Goal: Task Accomplishment & Management: Use online tool/utility

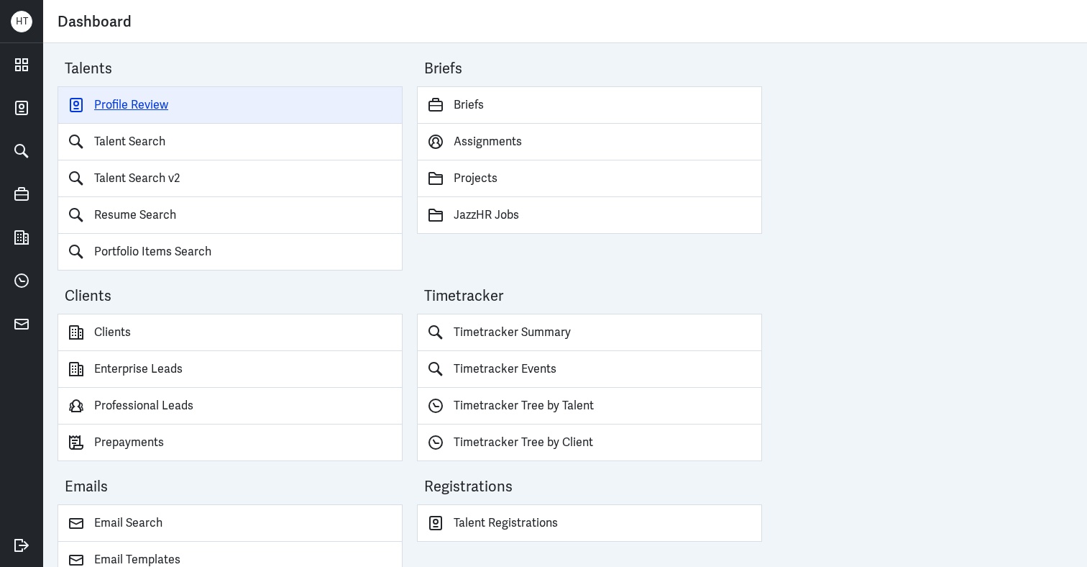
click at [109, 106] on link "Profile Review" at bounding box center [230, 104] width 345 height 37
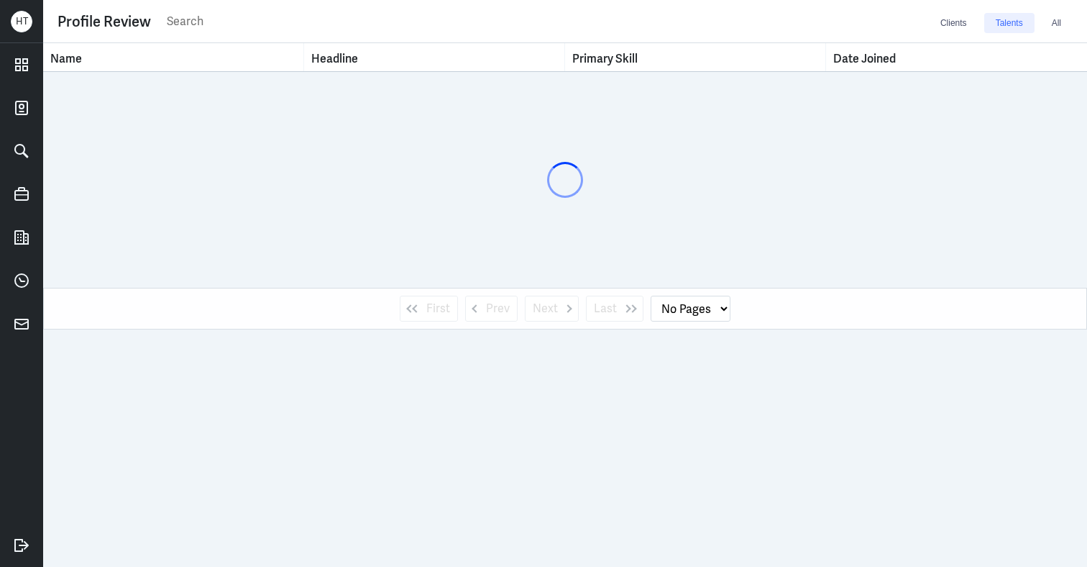
select select "1"
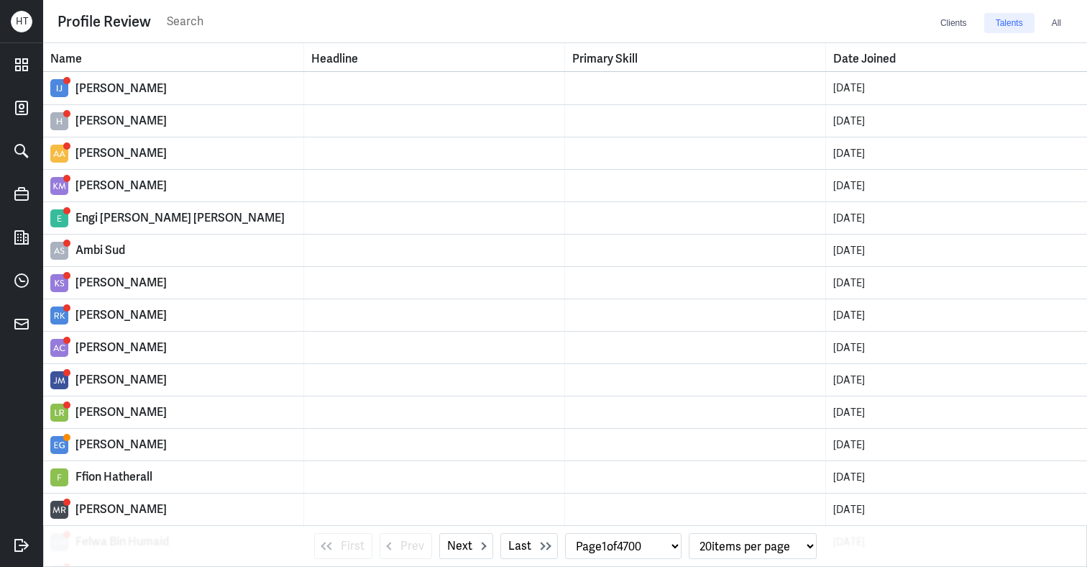
click at [242, 9] on div "Profile Review Clients Talents All" at bounding box center [565, 21] width 1015 height 28
click at [234, 26] on input "text" at bounding box center [547, 22] width 764 height 22
type input "[PERSON_NAME]"
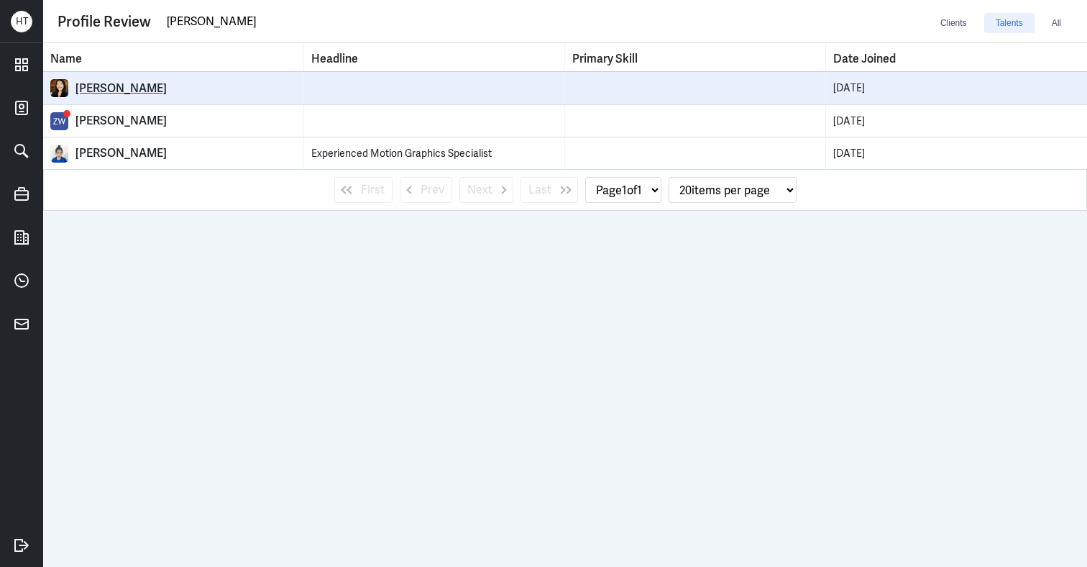
click at [114, 90] on div "[PERSON_NAME]" at bounding box center [186, 88] width 221 height 14
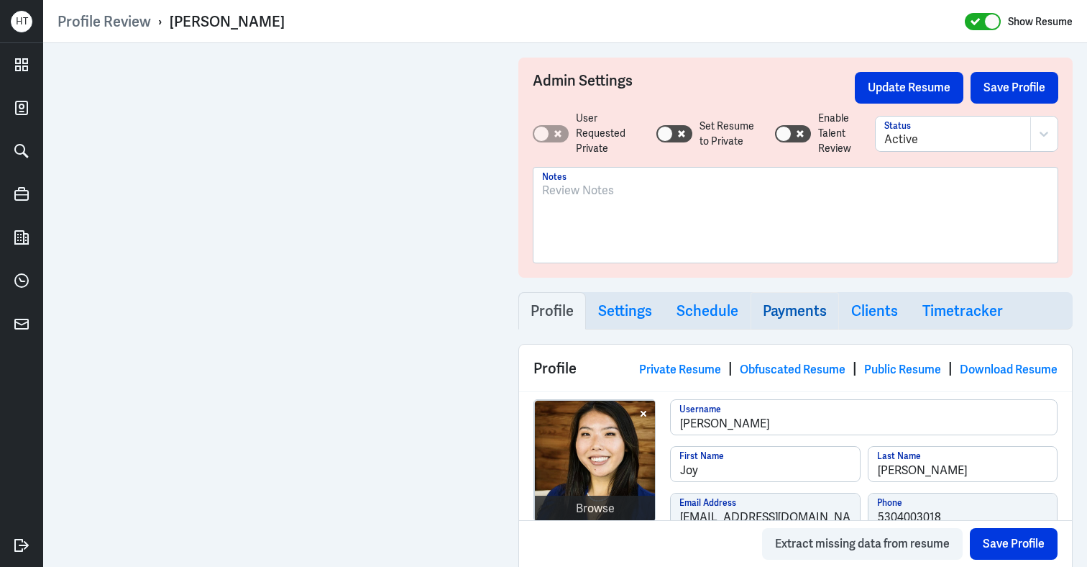
click at [800, 317] on h3 "Payments" at bounding box center [795, 310] width 64 height 17
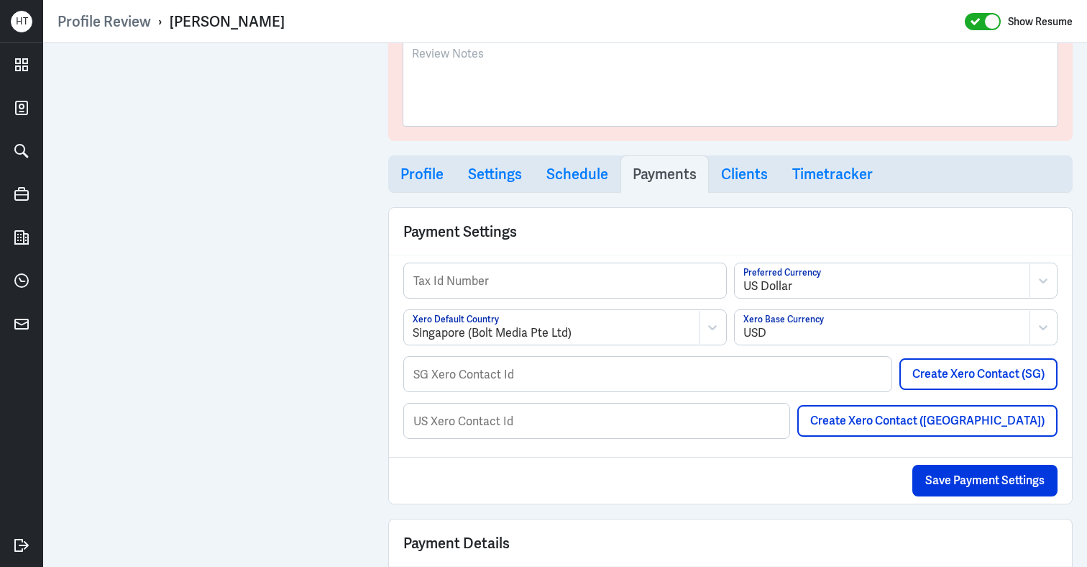
scroll to position [219, 0]
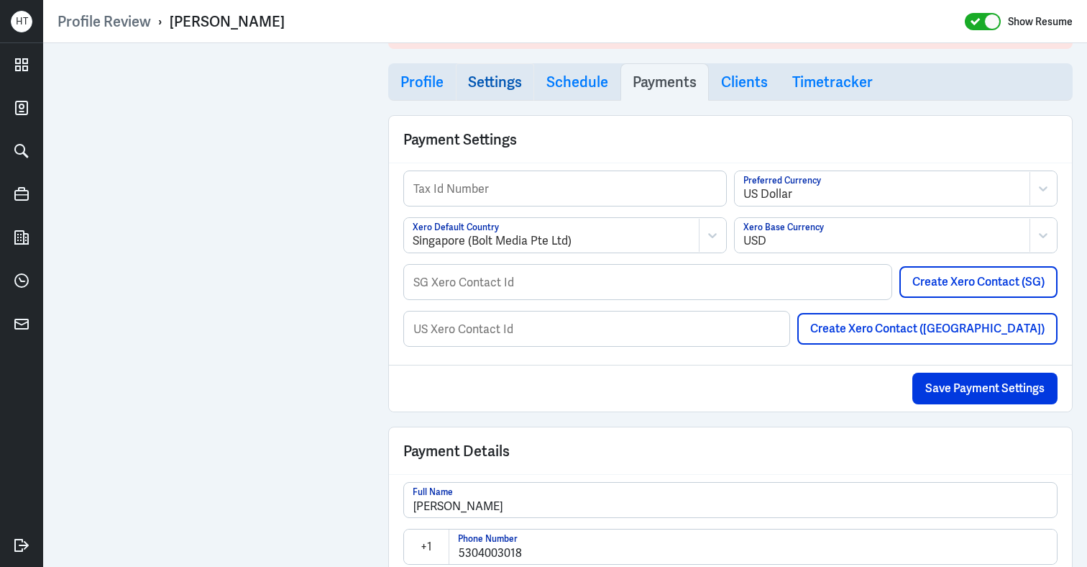
click at [459, 96] on link "Settings" at bounding box center [495, 81] width 78 height 37
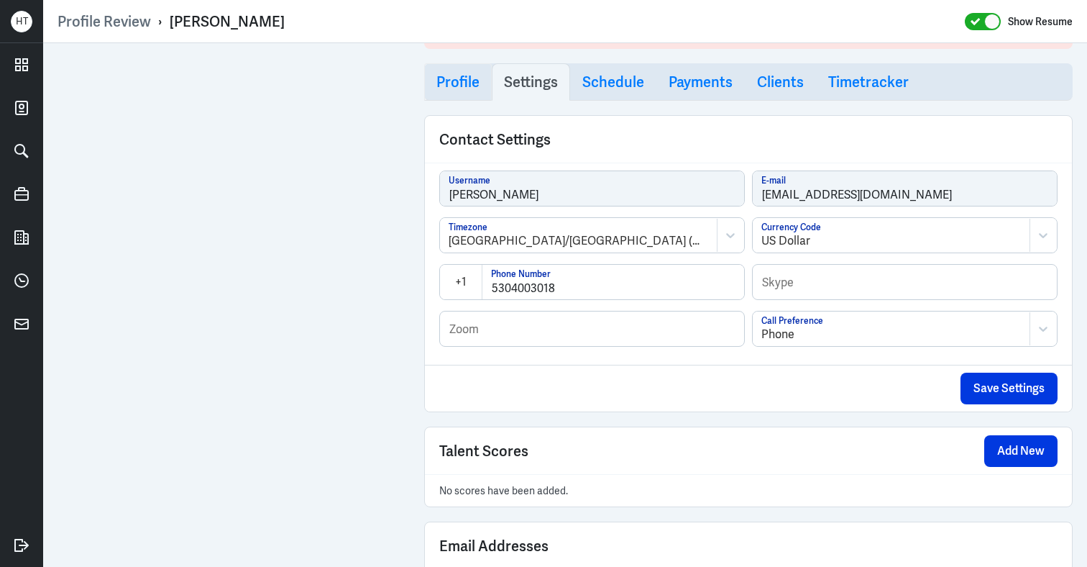
select select "20"
click at [425, 82] on link "Profile" at bounding box center [458, 81] width 68 height 37
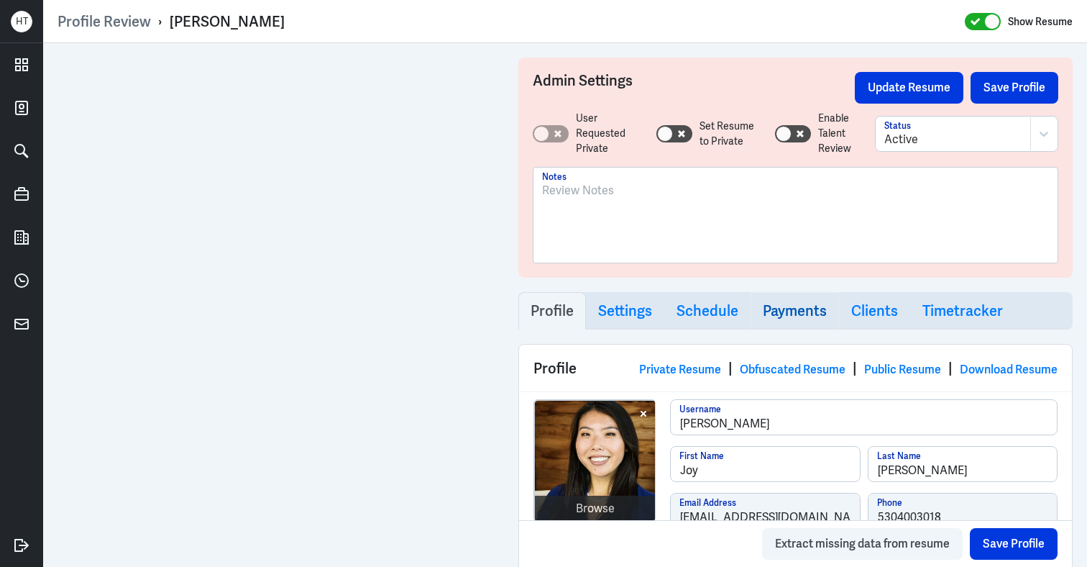
click at [823, 320] on link "Payments" at bounding box center [795, 310] width 88 height 37
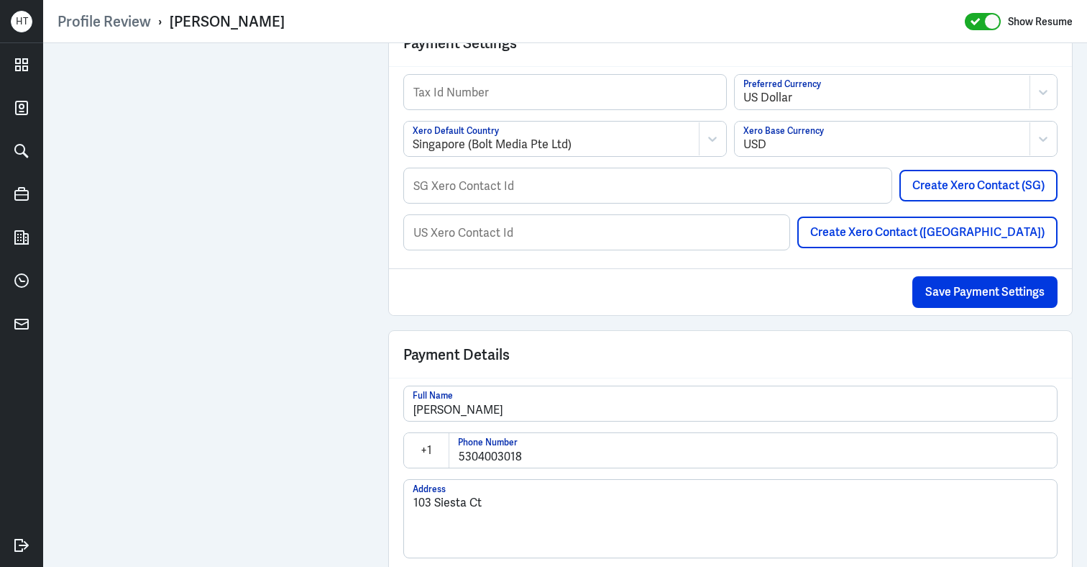
scroll to position [317, 0]
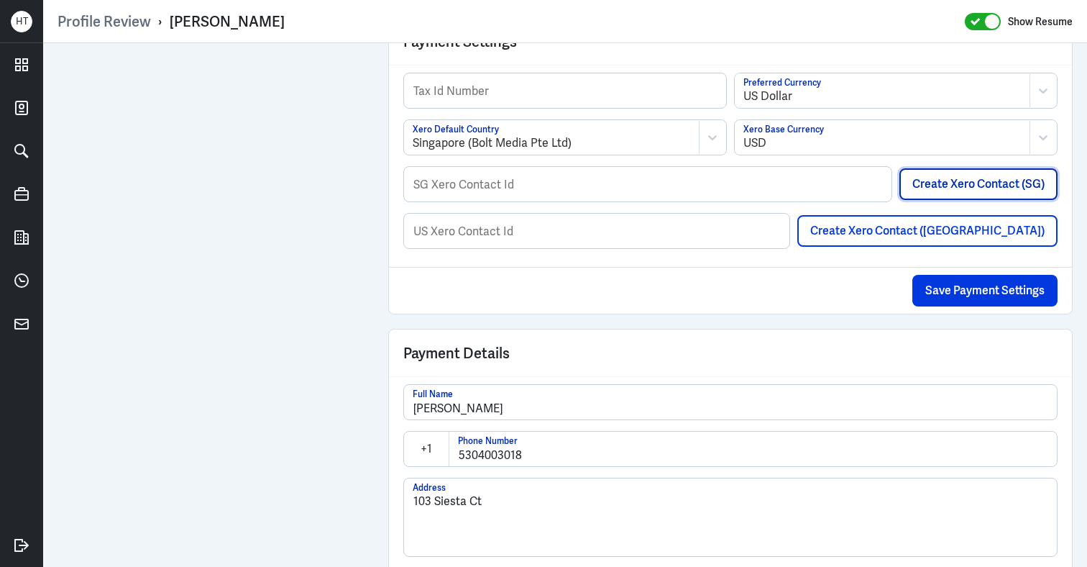
click at [948, 191] on button "Create Xero Contact (SG)" at bounding box center [979, 184] width 158 height 32
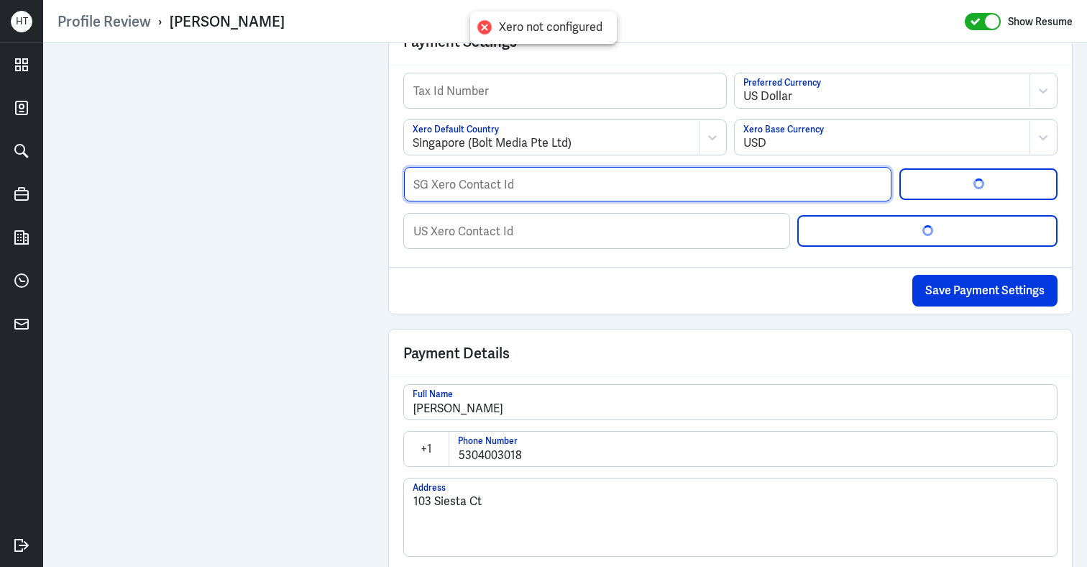
click at [812, 189] on input "text" at bounding box center [648, 184] width 488 height 35
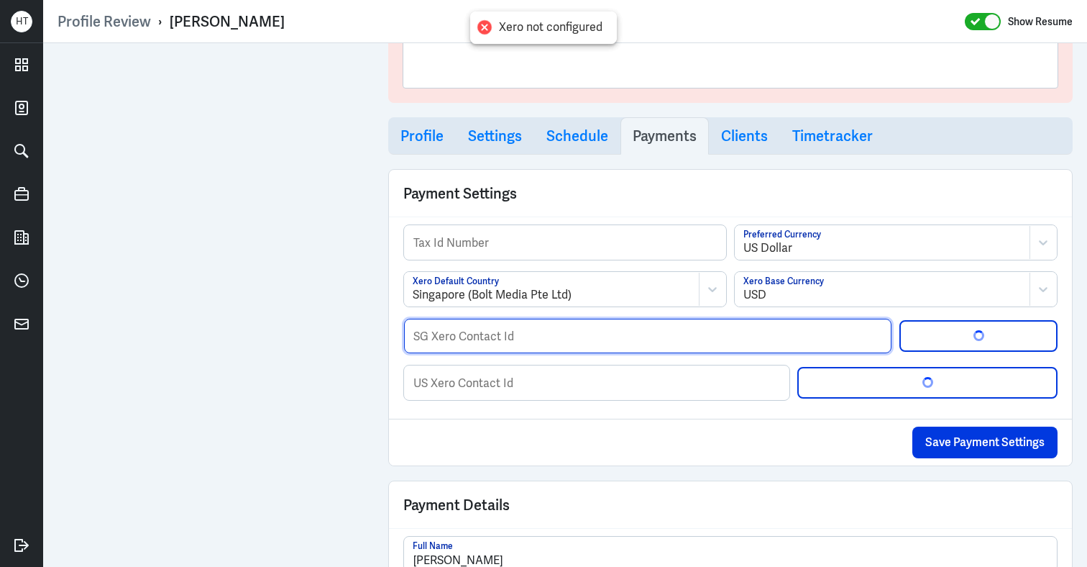
scroll to position [163, 0]
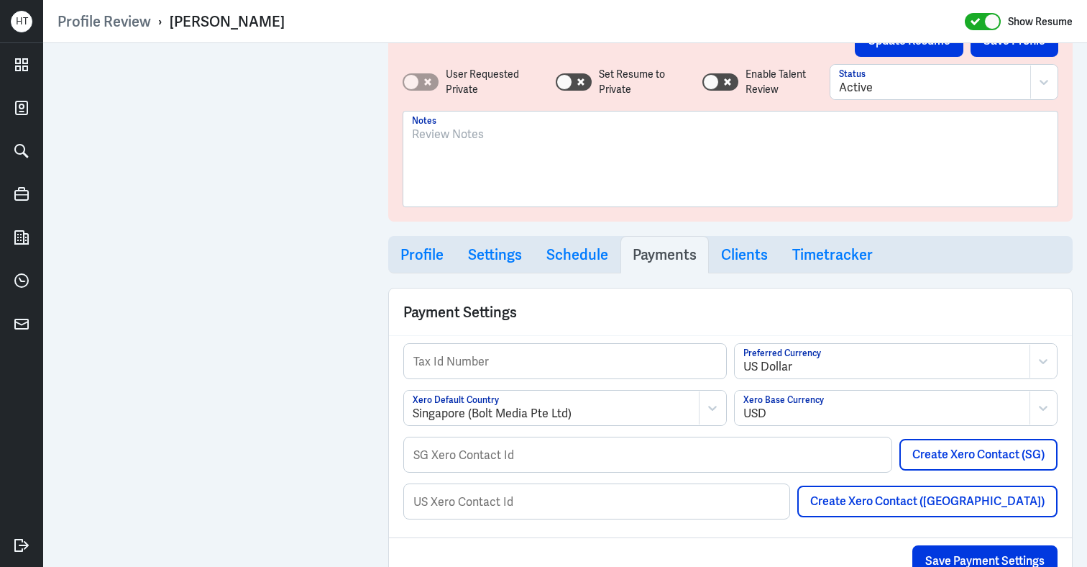
scroll to position [49, 0]
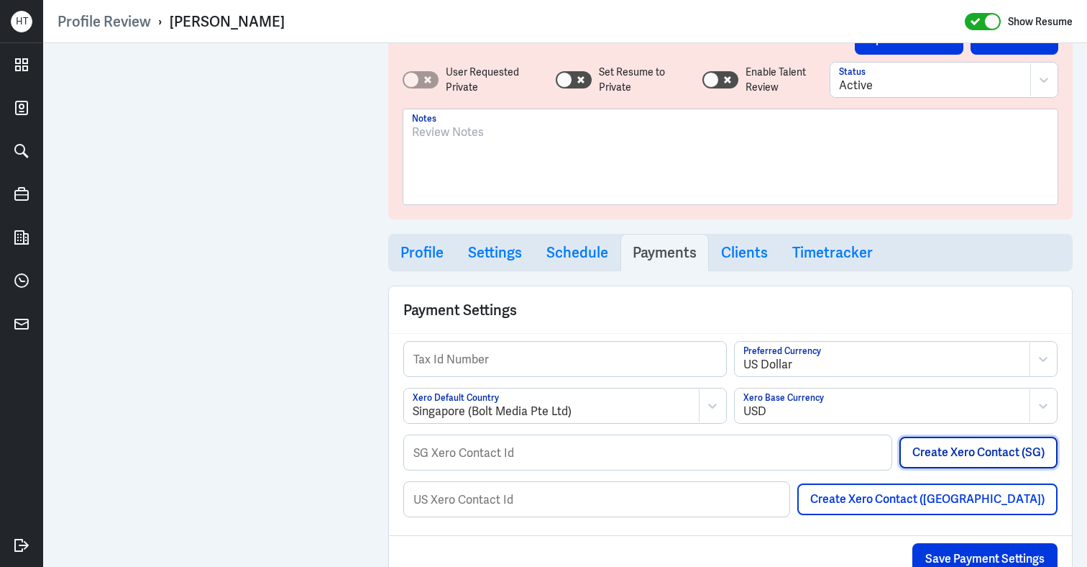
click at [941, 455] on button "Create Xero Contact (SG)" at bounding box center [979, 452] width 158 height 32
